Goal: Find contact information: Find contact information

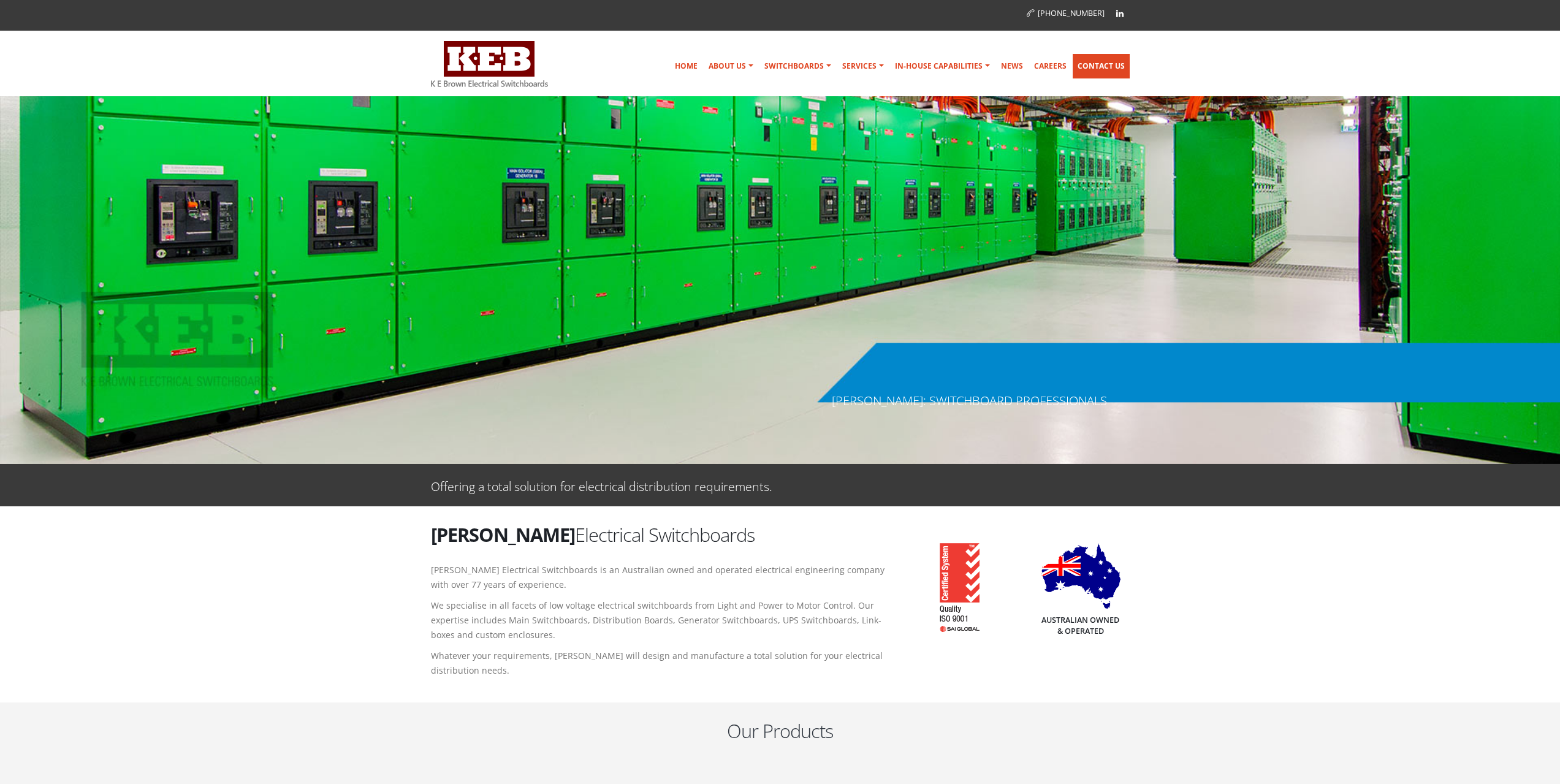
click at [1093, 73] on link "Contact Us" at bounding box center [1101, 66] width 57 height 25
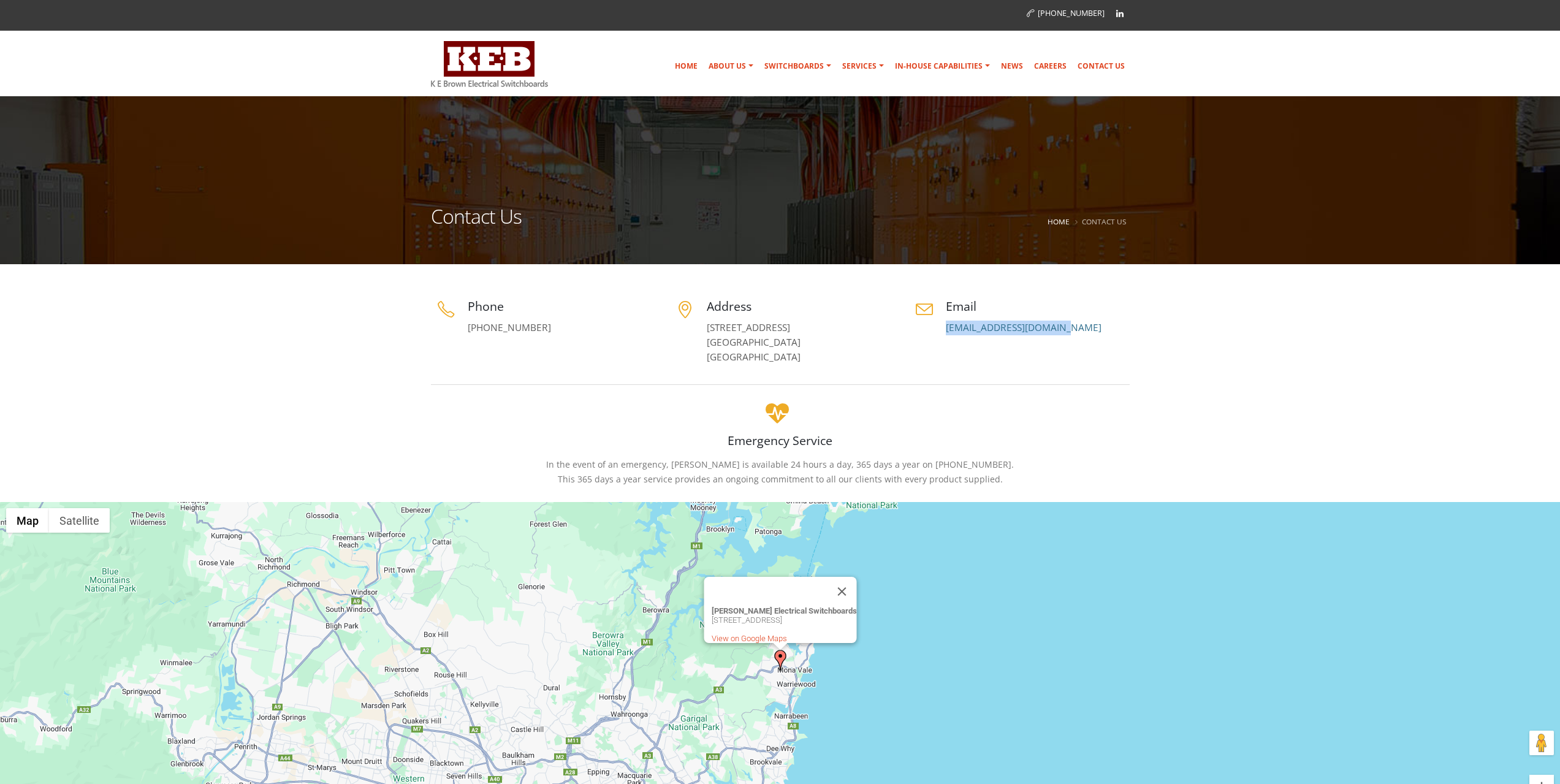
drag, startPoint x: 1071, startPoint y: 329, endPoint x: 942, endPoint y: 323, distance: 129.1
click at [942, 323] on div "Email switchboards@keb.com.au" at bounding box center [1019, 317] width 221 height 38
copy link "[EMAIL_ADDRESS][DOMAIN_NAME]"
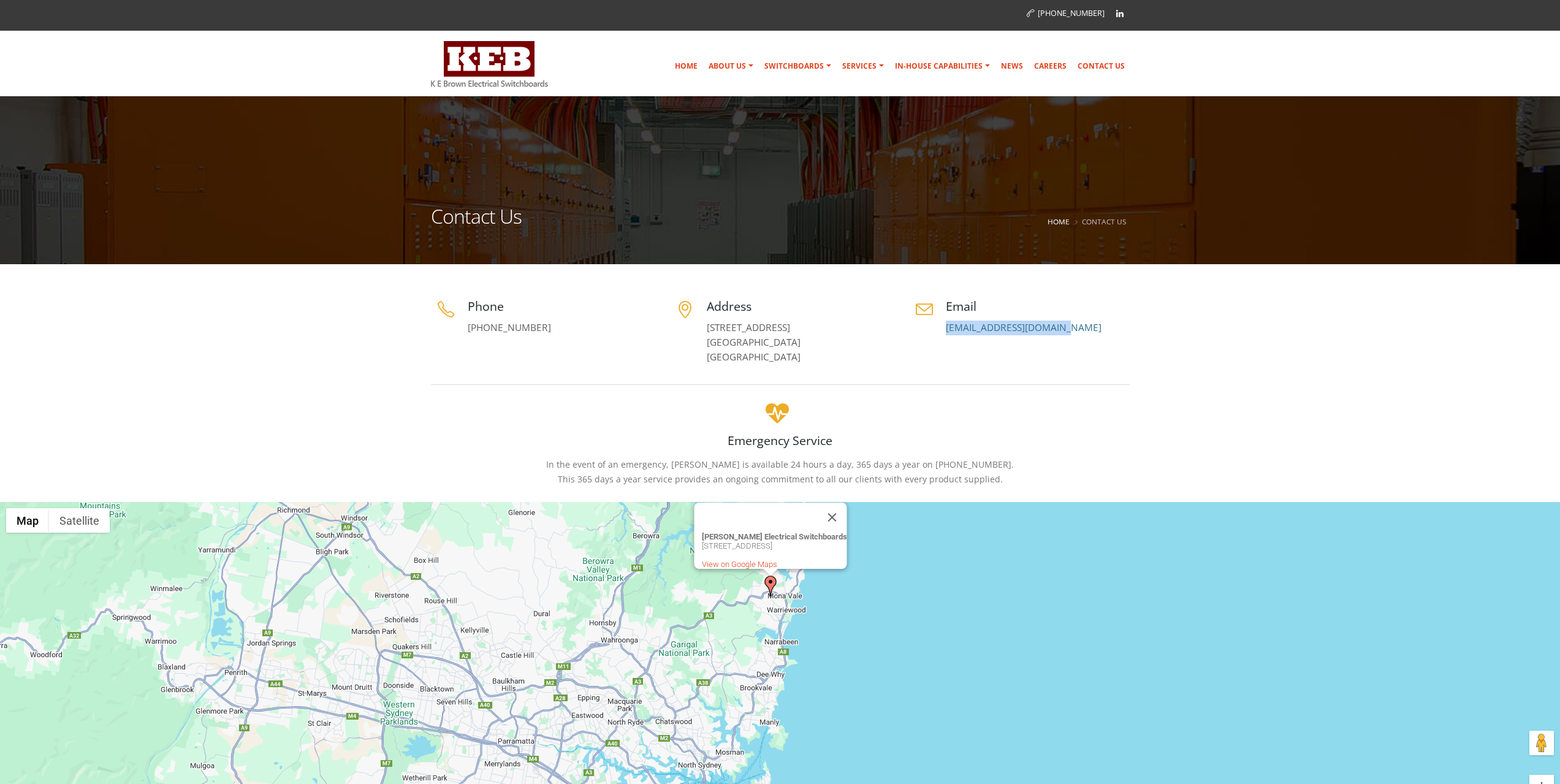
drag, startPoint x: 848, startPoint y: 743, endPoint x: 853, endPoint y: 656, distance: 87.1
click at [853, 656] on div "K E Brown Electrical Switchboards 5 Jubilee Ave, Warriewood, NSW 2102, Australi…" at bounding box center [780, 670] width 1560 height 337
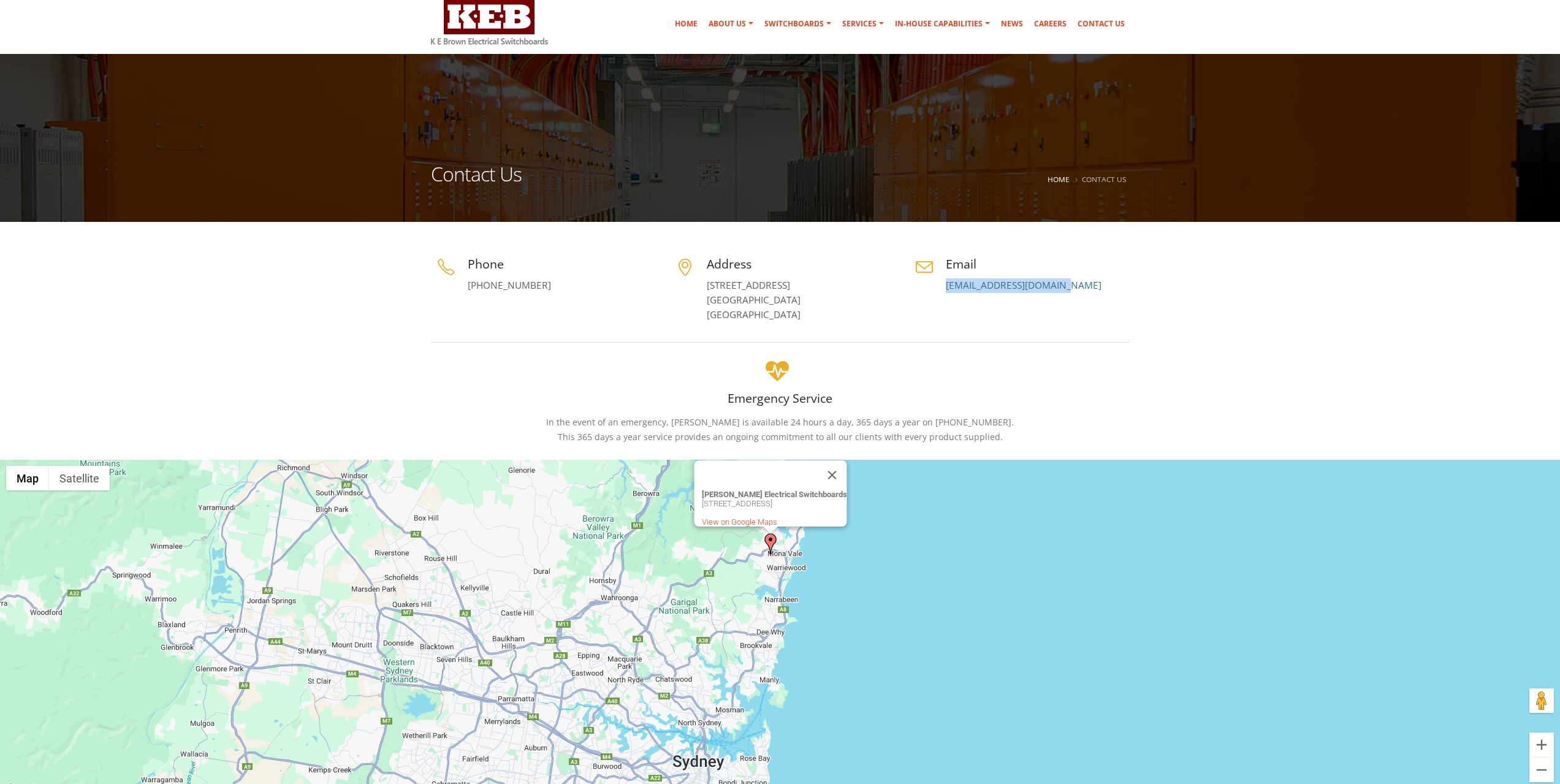
scroll to position [61, 0]
